Goal: Task Accomplishment & Management: Use online tool/utility

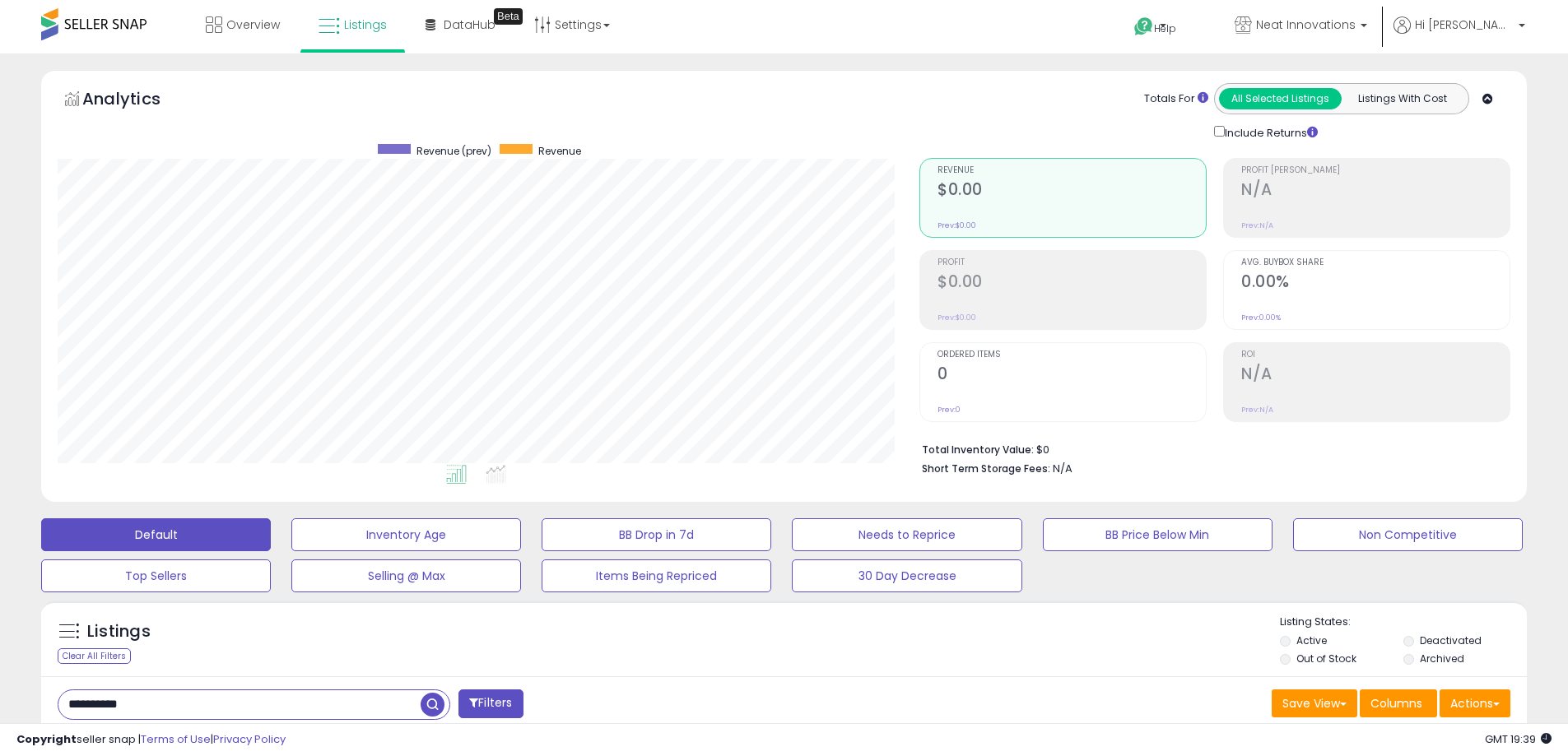
select select "**********"
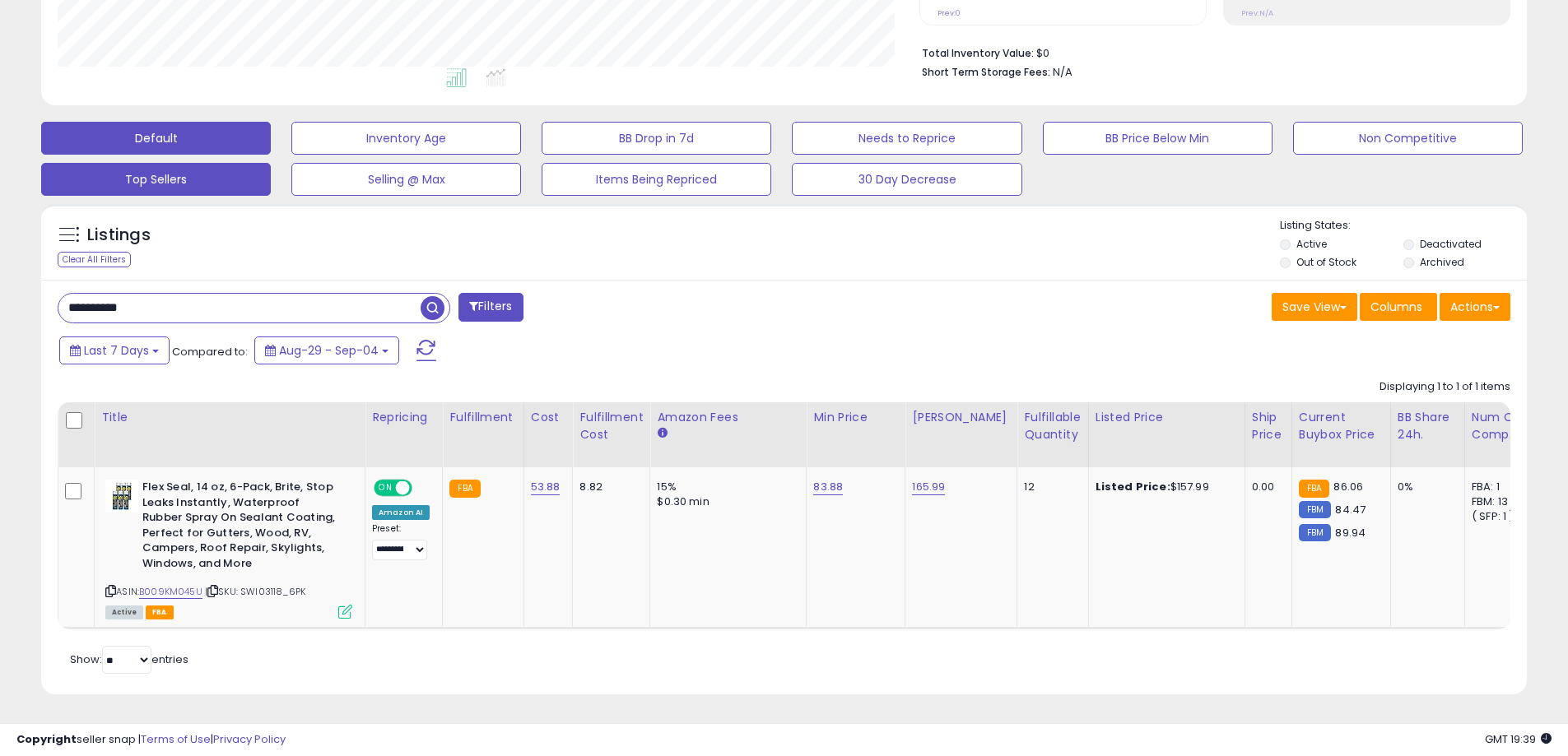
scroll to position [338, 862]
drag, startPoint x: 183, startPoint y: 292, endPoint x: 26, endPoint y: 287, distance: 157.1
click at [26, 282] on div "**********" at bounding box center [784, 193] width 1551 height 1041
paste input "text"
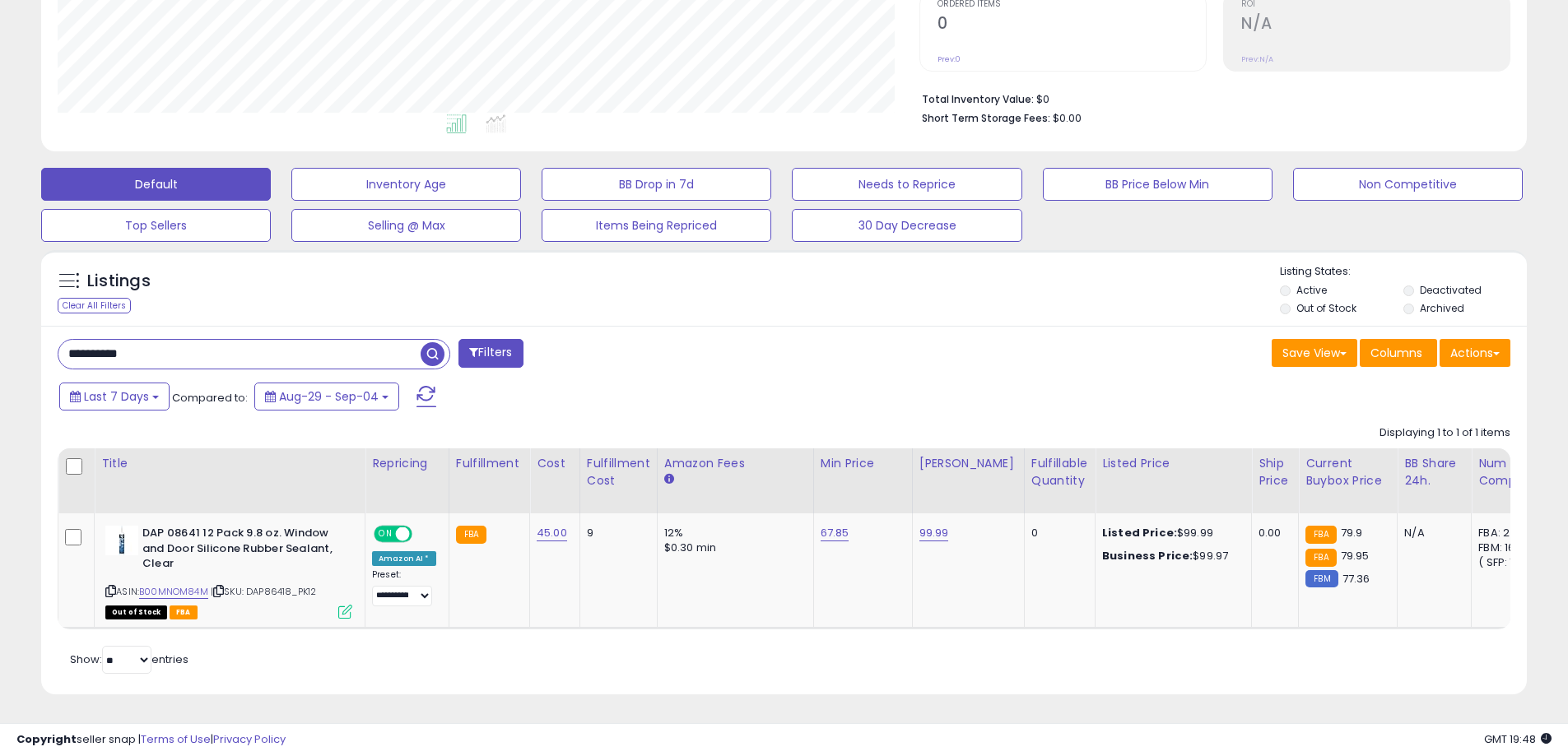
drag, startPoint x: 188, startPoint y: 339, endPoint x: 32, endPoint y: 322, distance: 156.9
click at [32, 322] on div "Listings Clear All Filters" at bounding box center [784, 479] width 1510 height 474
paste input "text"
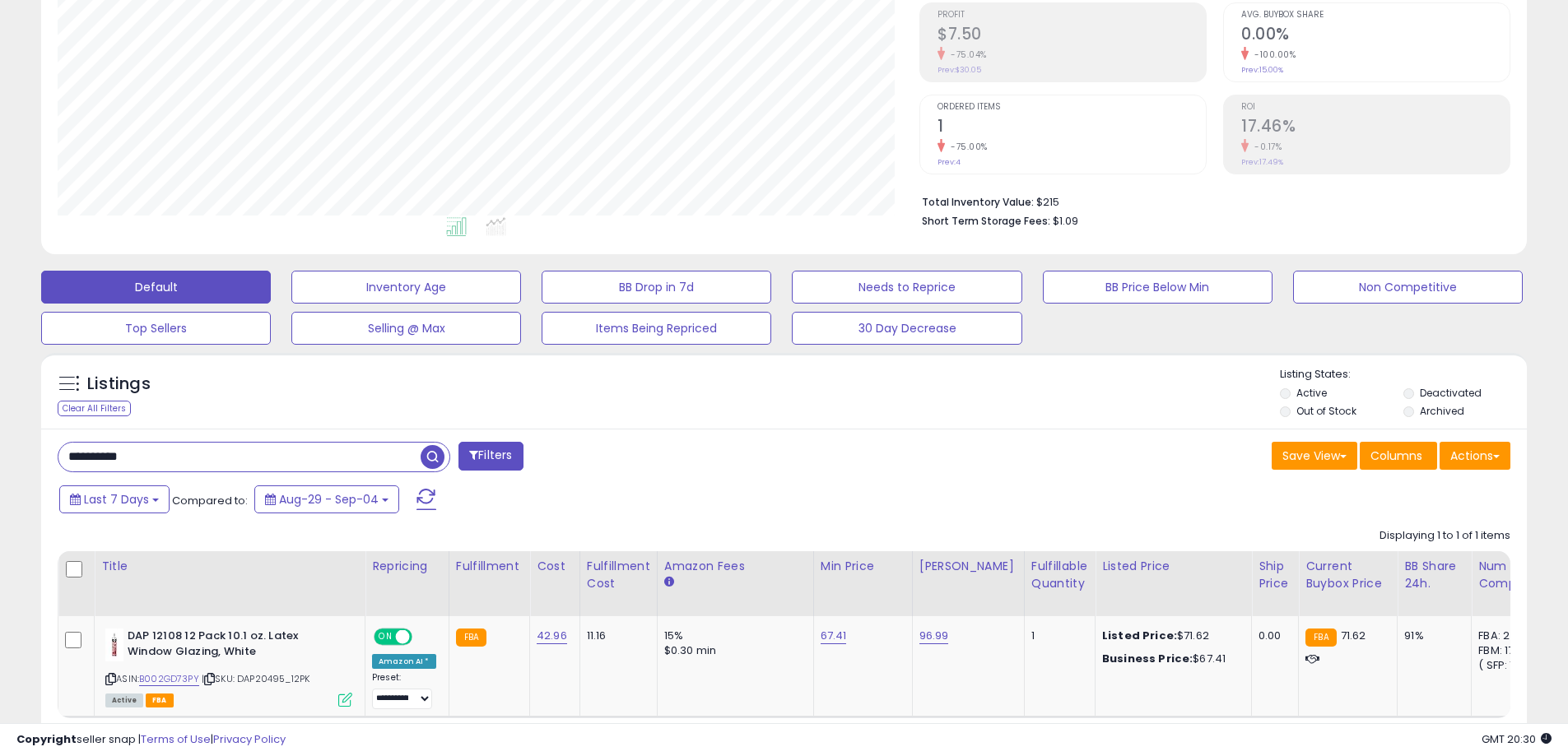
drag, startPoint x: 175, startPoint y: 464, endPoint x: -104, endPoint y: 462, distance: 279.0
click at [0, 462] on html "Unable to login Retrieving listings data.. has not yet accepted the Terms of Us…" at bounding box center [784, 130] width 1568 height 756
paste input "text"
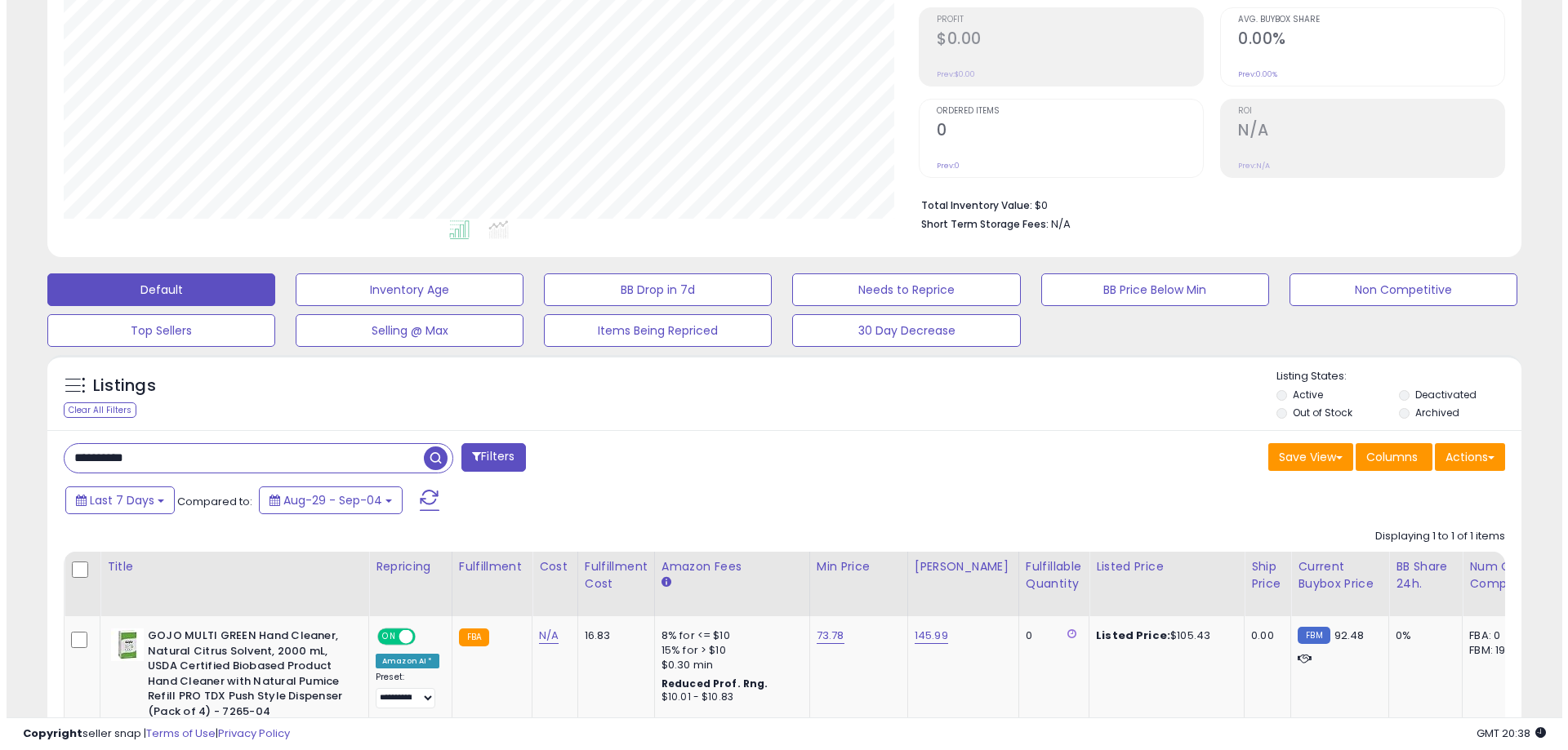
scroll to position [79, 0]
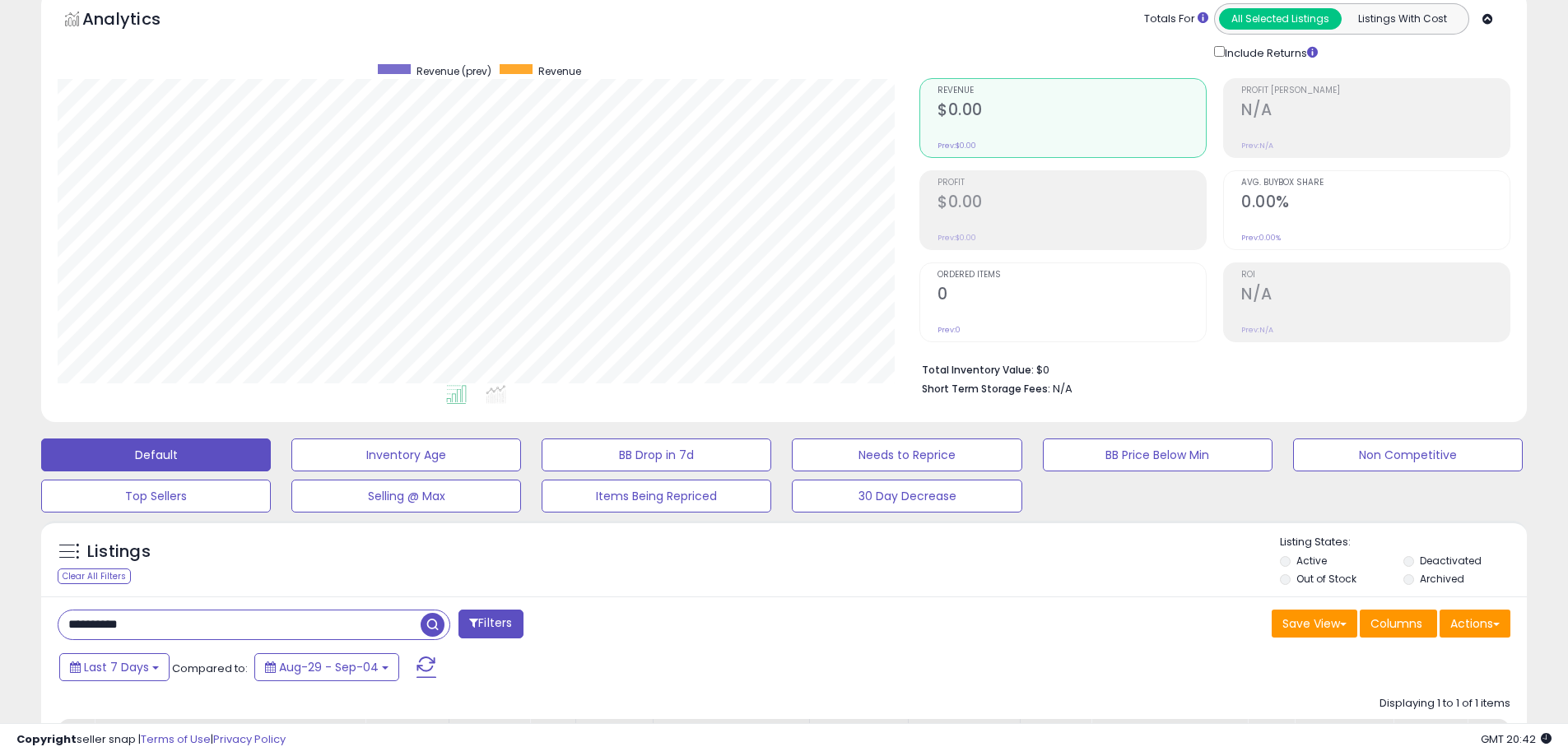
drag, startPoint x: 167, startPoint y: 627, endPoint x: -51, endPoint y: 618, distance: 218.2
click at [0, 618] on html "Unable to login Retrieving listings data.. has not yet accepted the Terms of Us…" at bounding box center [784, 298] width 1568 height 756
paste input "text"
type input "**********"
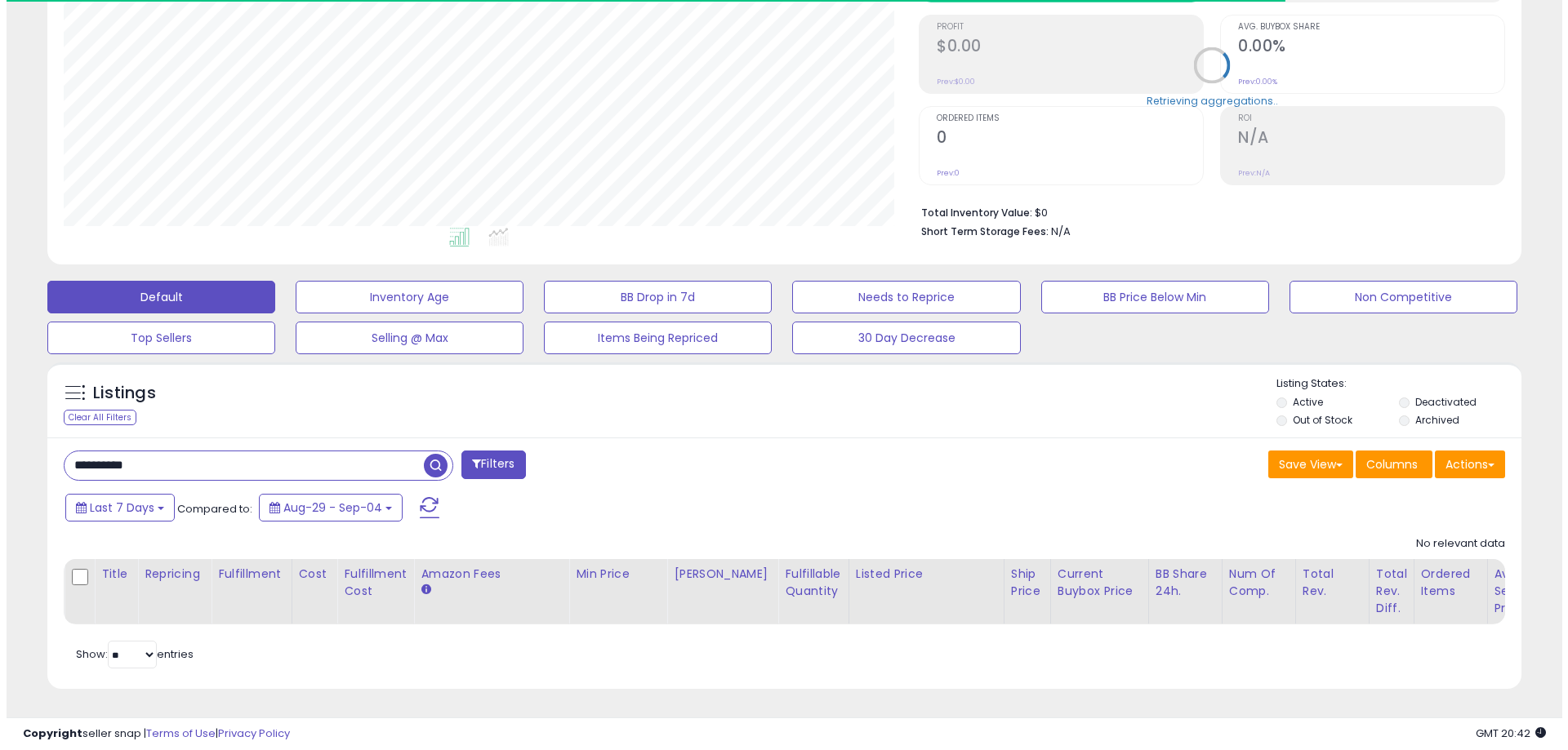
scroll to position [335, 855]
click at [1401, 382] on div "Listing States: Active Deactivated Out of Stock Archived" at bounding box center [1392, 404] width 245 height 55
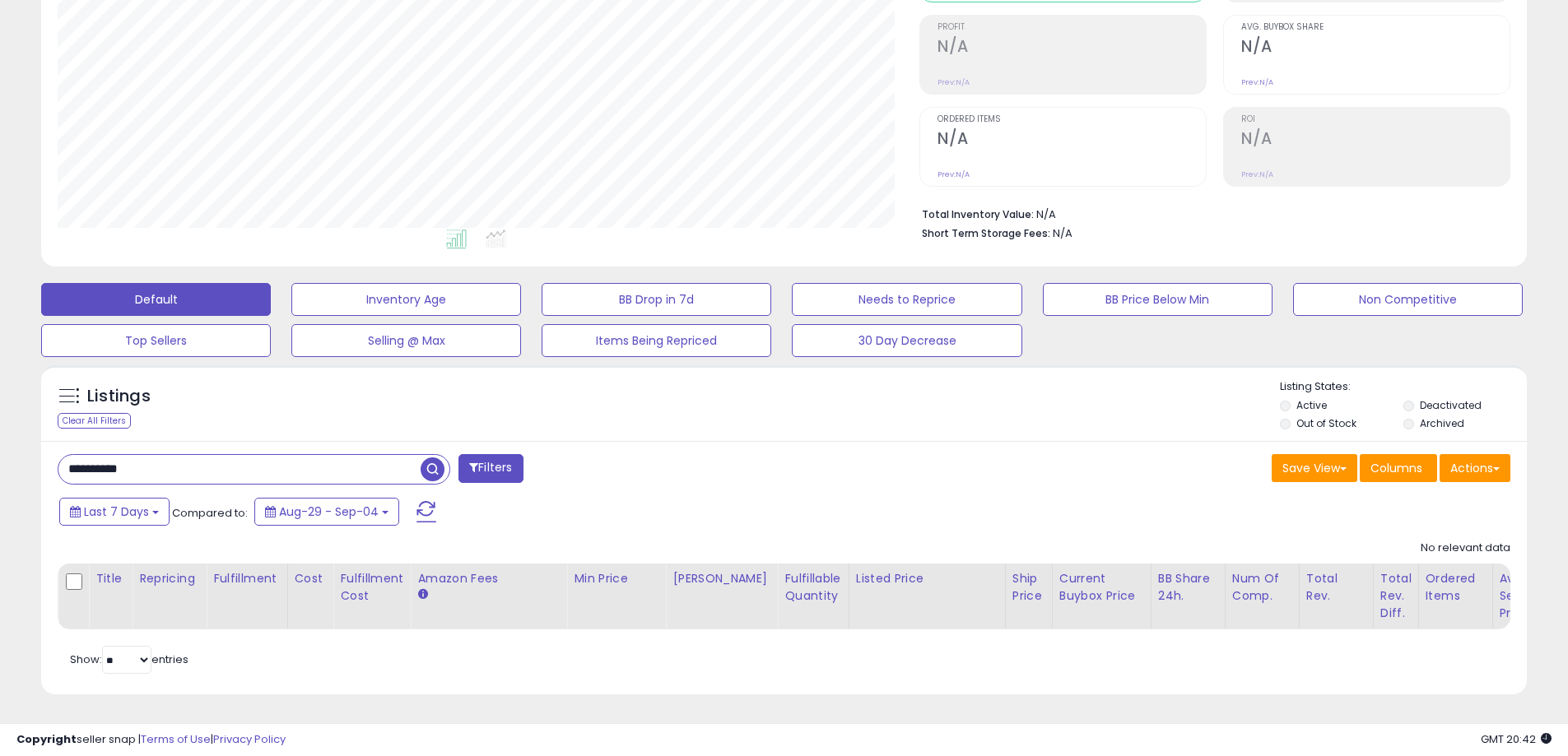
click at [1412, 398] on li "Deactivated" at bounding box center [1463, 407] width 121 height 18
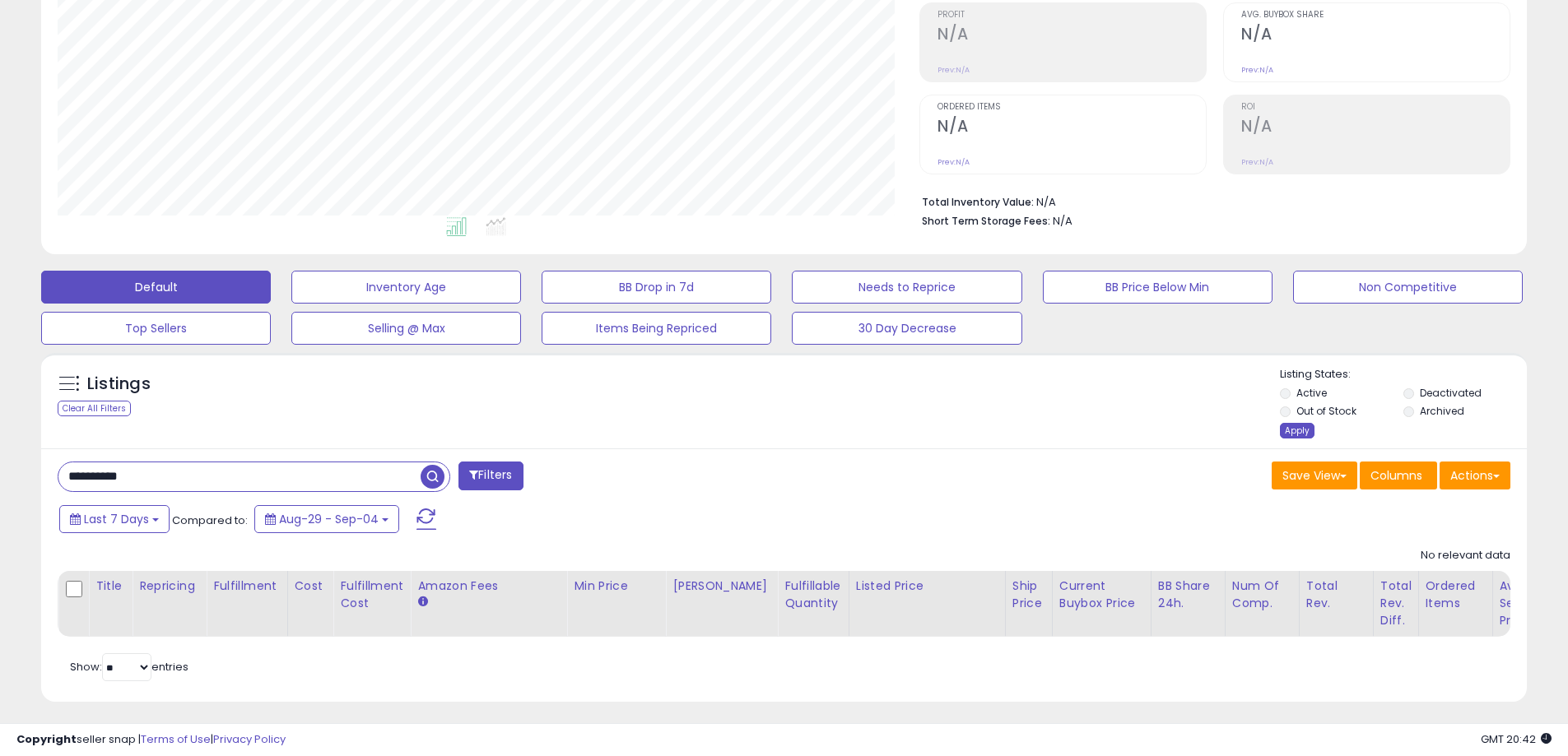
click at [1291, 430] on div "Apply" at bounding box center [1297, 431] width 35 height 16
